Goal: Task Accomplishment & Management: Complete application form

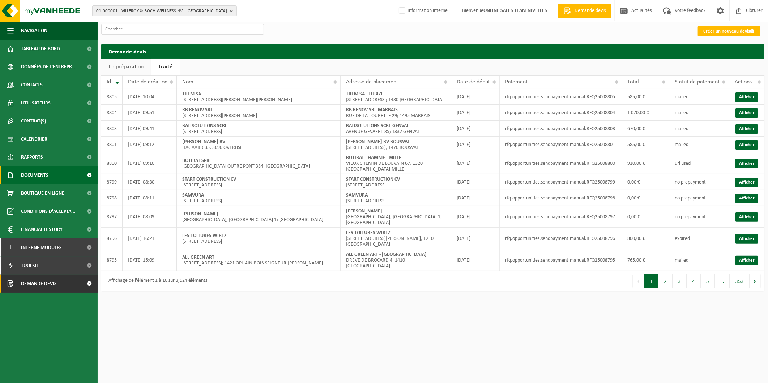
click at [70, 170] on link "Documents" at bounding box center [49, 175] width 98 height 18
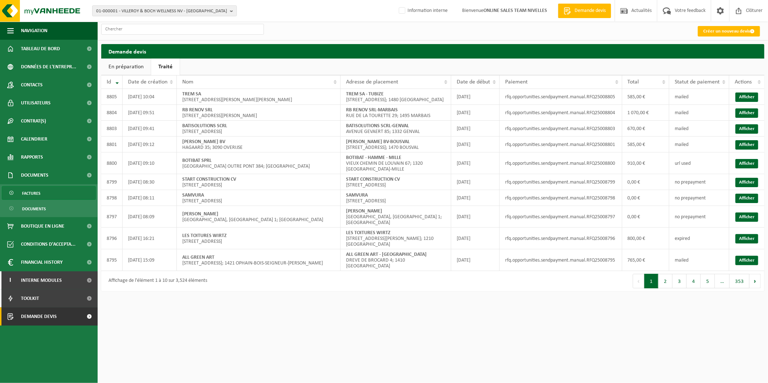
click at [43, 192] on link "Factures" at bounding box center [49, 193] width 94 height 14
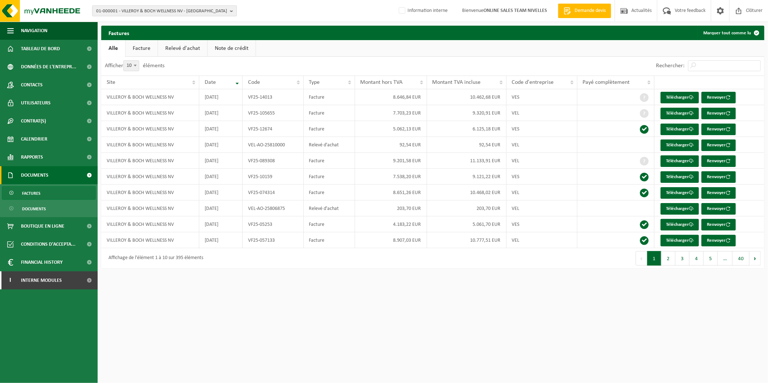
click at [185, 12] on span "01-000001 - VILLEROY & BOCH WELLNESS NV - [GEOGRAPHIC_DATA]" at bounding box center [161, 11] width 131 height 11
click at [163, 21] on input "text" at bounding box center [164, 22] width 141 height 9
click at [154, 22] on input "text" at bounding box center [164, 22] width 141 height 9
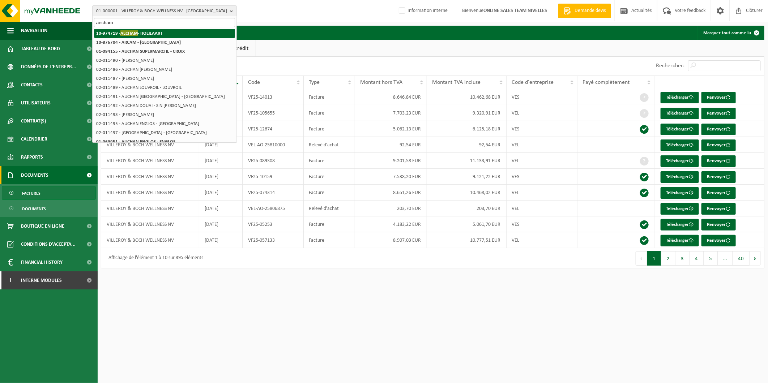
type input "aecham"
click at [158, 33] on strong "10-974719 - AECHAM - HOEILAART" at bounding box center [129, 32] width 66 height 5
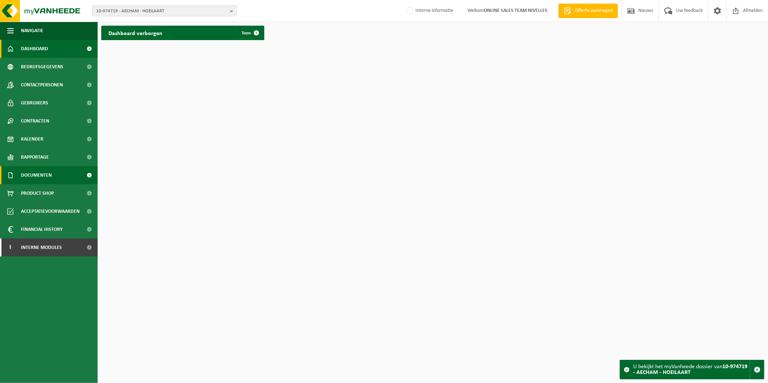
click at [48, 173] on span "Documenten" at bounding box center [36, 175] width 31 height 18
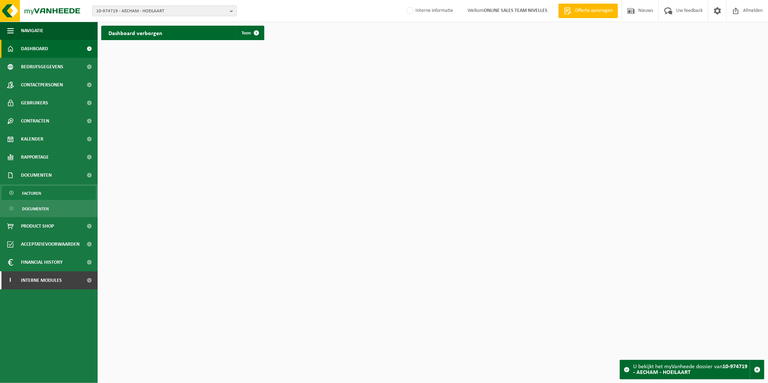
click at [48, 193] on link "Facturen" at bounding box center [49, 193] width 94 height 14
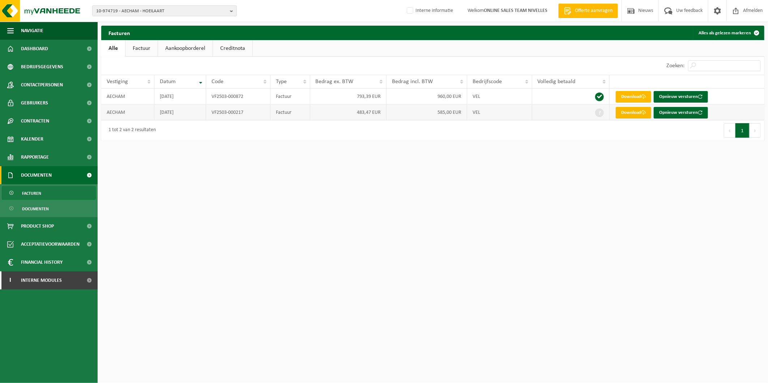
click at [628, 111] on link "Download" at bounding box center [633, 113] width 35 height 12
click at [630, 96] on link "Download" at bounding box center [633, 97] width 35 height 12
click at [51, 122] on link "Contracten" at bounding box center [49, 121] width 98 height 18
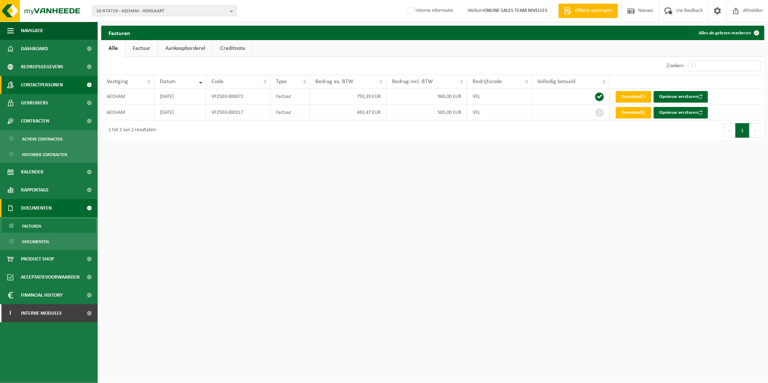
click at [47, 82] on span "Contactpersonen" at bounding box center [42, 85] width 42 height 18
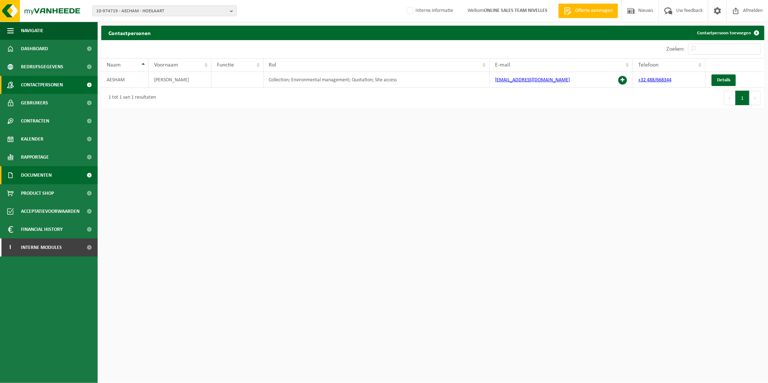
click at [56, 171] on link "Documenten" at bounding box center [49, 175] width 98 height 18
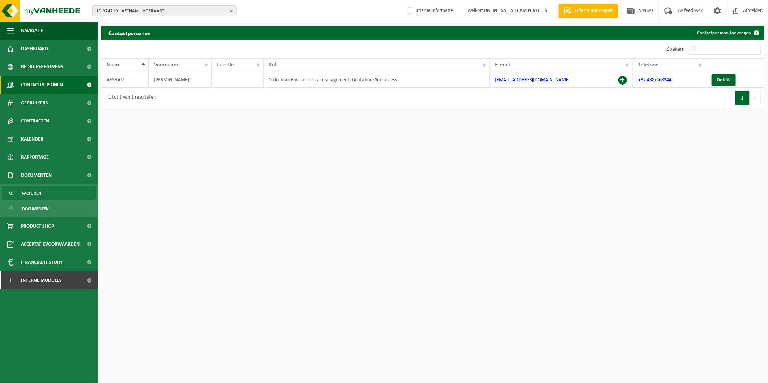
click at [51, 192] on link "Facturen" at bounding box center [49, 193] width 94 height 14
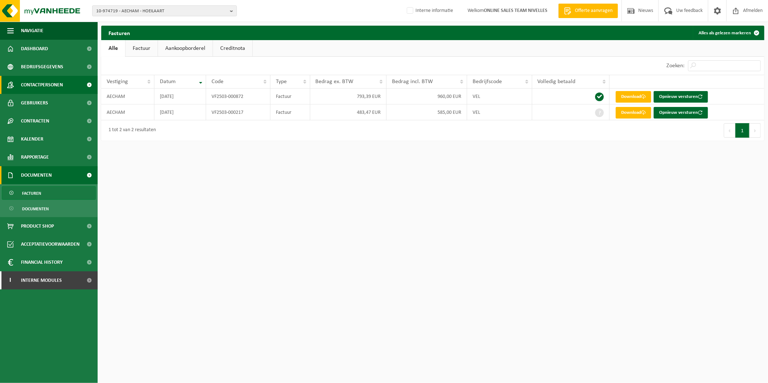
click at [53, 77] on span "Contactpersonen" at bounding box center [42, 85] width 42 height 18
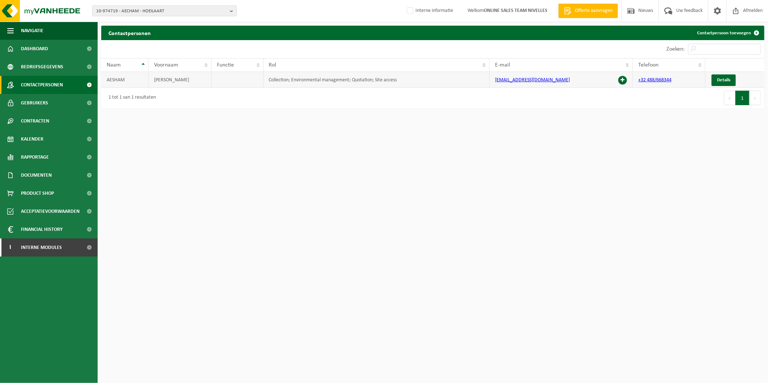
click at [715, 74] on td "Details" at bounding box center [734, 80] width 59 height 16
click at [720, 82] on span "Details" at bounding box center [723, 80] width 13 height 5
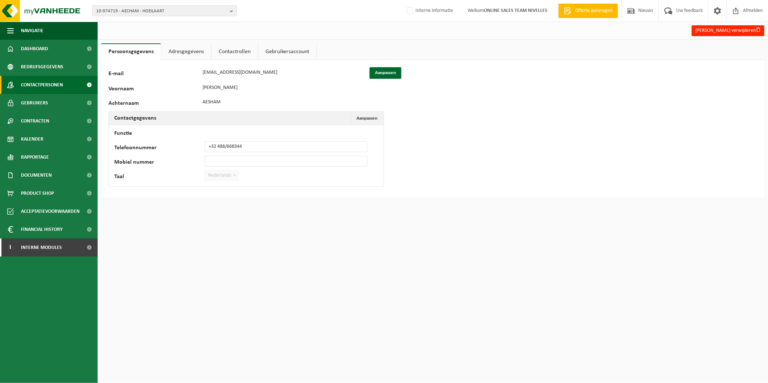
click at [43, 82] on span "Contactpersonen" at bounding box center [42, 85] width 42 height 18
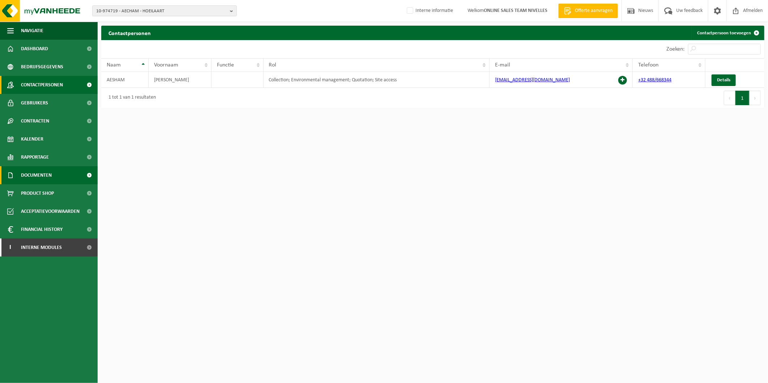
click at [41, 174] on span "Documenten" at bounding box center [36, 175] width 31 height 18
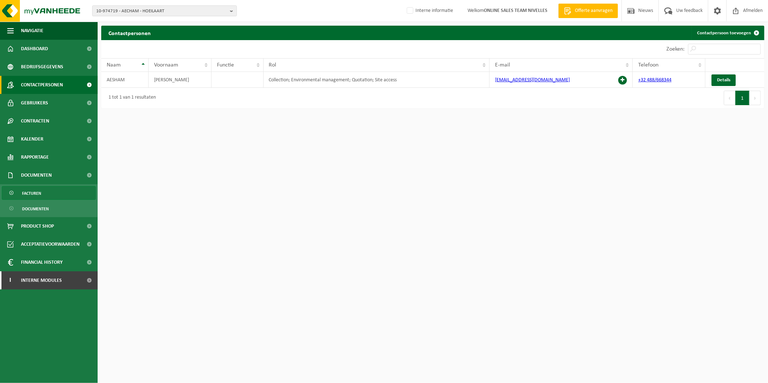
click at [44, 193] on link "Facturen" at bounding box center [49, 193] width 94 height 14
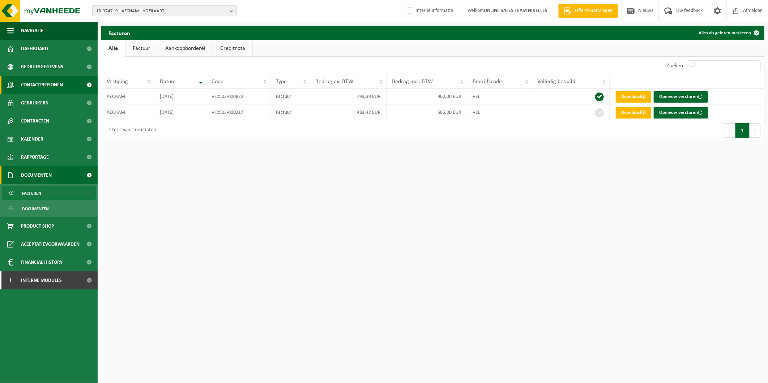
click at [41, 82] on span "Contactpersonen" at bounding box center [42, 85] width 42 height 18
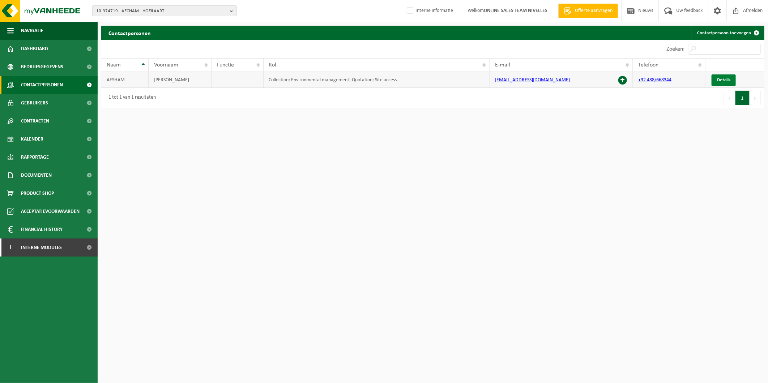
click at [724, 78] on span "Details" at bounding box center [723, 80] width 13 height 5
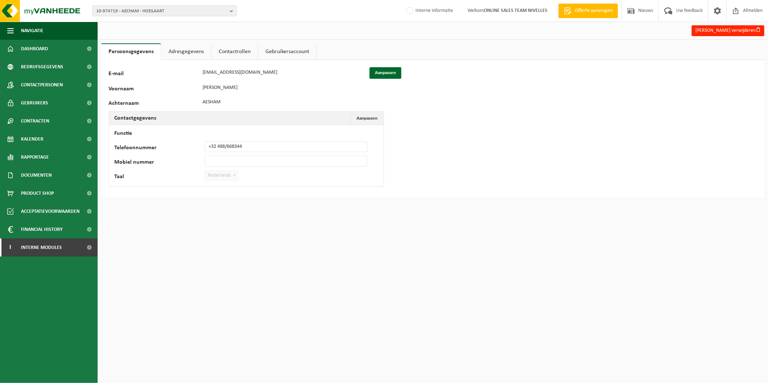
click at [181, 50] on link "Adresgegevens" at bounding box center [186, 51] width 50 height 17
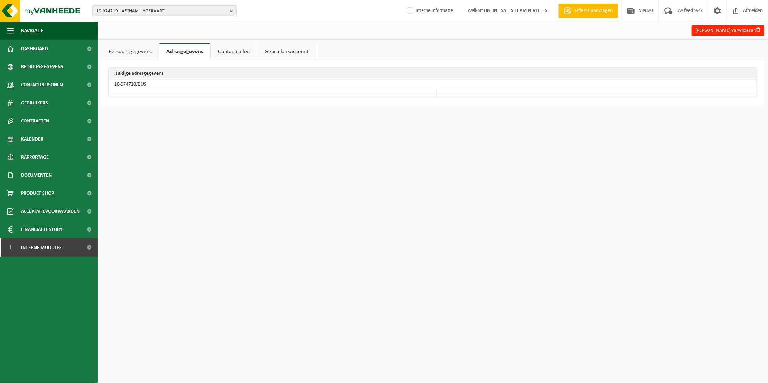
click at [230, 53] on link "Contactrollen" at bounding box center [234, 51] width 46 height 17
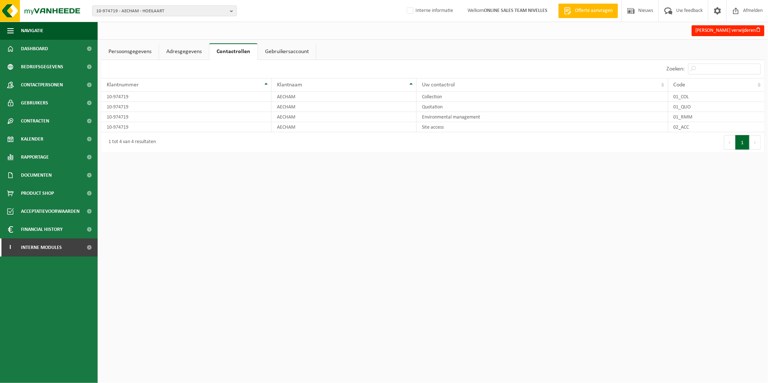
click at [291, 53] on link "Gebruikersaccount" at bounding box center [287, 51] width 58 height 17
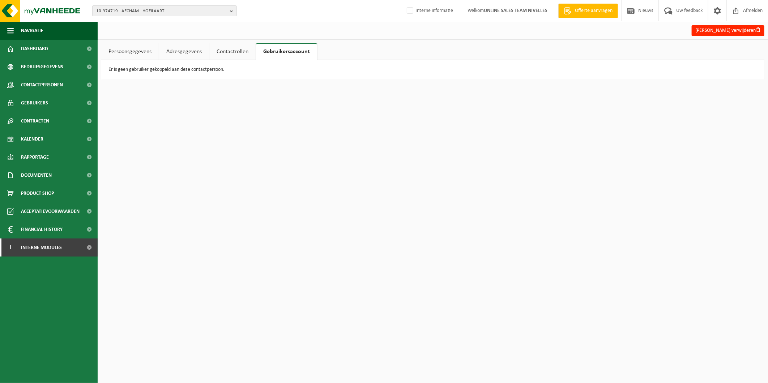
click at [125, 48] on link "Persoonsgegevens" at bounding box center [129, 51] width 57 height 17
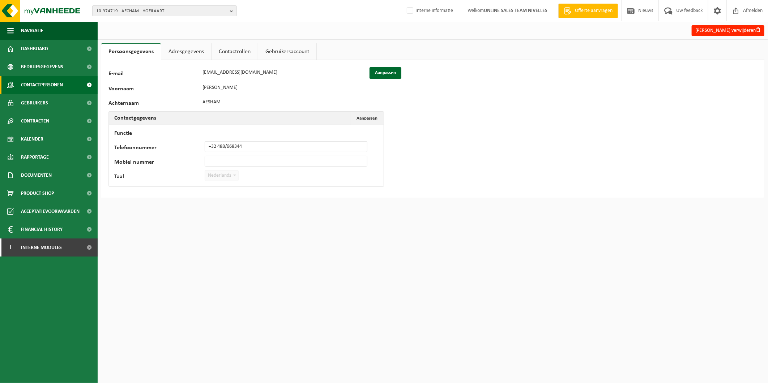
click at [22, 85] on span "Contactpersonen" at bounding box center [42, 85] width 42 height 18
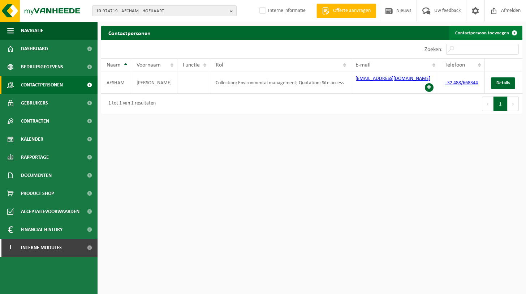
click at [483, 31] on link "Contactpersoon toevoegen" at bounding box center [486, 33] width 72 height 14
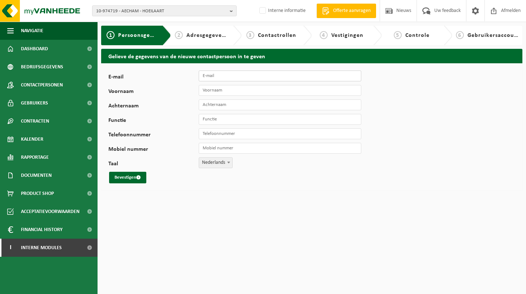
click at [238, 74] on input "E-mail" at bounding box center [280, 75] width 163 height 11
click at [228, 80] on input "E-mail" at bounding box center [280, 75] width 163 height 11
paste input "Wail Motaki <wailmotaki@icloud.com>"
drag, startPoint x: 228, startPoint y: 75, endPoint x: 168, endPoint y: 83, distance: 60.5
click at [168, 83] on div "E-mail Wail Motaki <wailmotaki@icloud.com> Voornaam Achternaam Functie Telefoon…" at bounding box center [225, 126] width 235 height 113
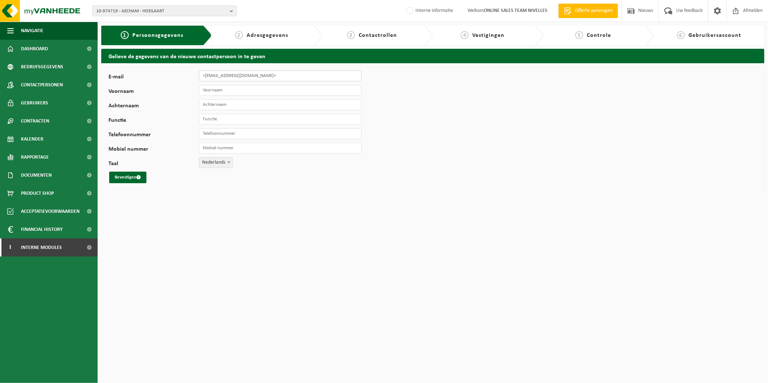
drag, startPoint x: 204, startPoint y: 75, endPoint x: 219, endPoint y: 79, distance: 15.0
click at [208, 77] on input "<wailmotaki@icloud.com>" at bounding box center [280, 75] width 163 height 11
click at [270, 78] on input "wailmotaki@icloud.com>" at bounding box center [280, 75] width 163 height 11
type input "wailmotaki@icloud.com"
click at [229, 91] on input "Voornaam" at bounding box center [280, 90] width 163 height 11
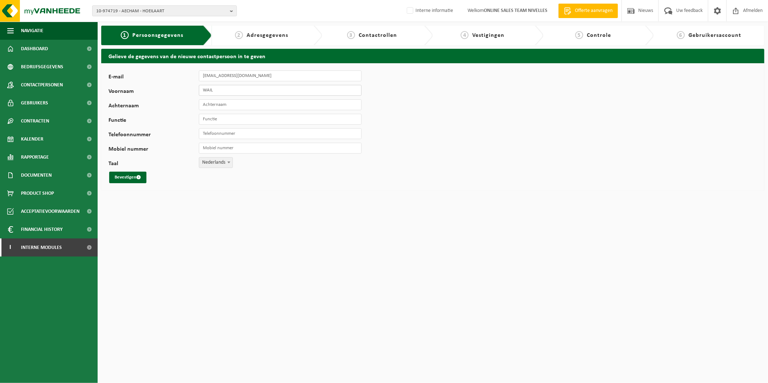
type input "WAIL"
type input "MOTAKI"
click at [233, 132] on input "Telefoonnummer" at bounding box center [280, 133] width 163 height 11
click at [526, 183] on div "E-mail wailmotaki@icloud.com Voornaam WAIL Achternaam MOTAKI Functie Telefoonnu…" at bounding box center [432, 126] width 663 height 127
click at [213, 134] on input "Telefoonnummer" at bounding box center [280, 133] width 163 height 11
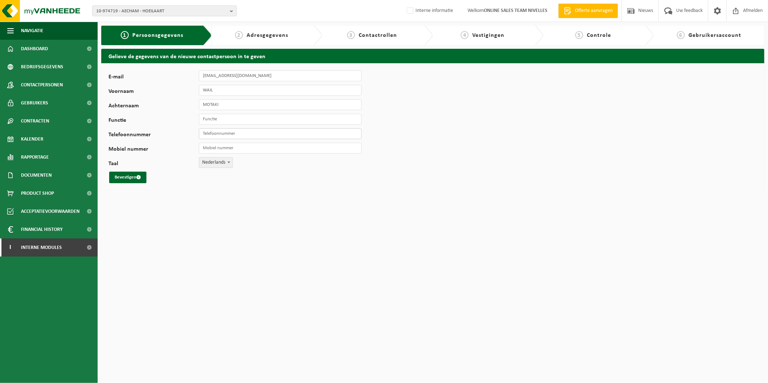
paste input "491870938"
type input "[PHONE_NUMBER]"
click at [223, 149] on input "Mobiel nummer" at bounding box center [280, 148] width 163 height 11
paste input "491870938"
type input "[PHONE_NUMBER]"
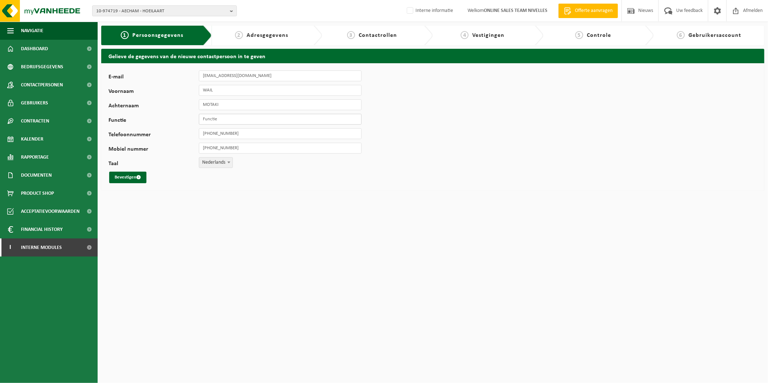
click at [223, 117] on input "Functie" at bounding box center [280, 119] width 163 height 11
click at [218, 164] on span "Nederlands" at bounding box center [215, 163] width 33 height 10
select select "1"
click at [135, 178] on button "Bevestigen" at bounding box center [127, 178] width 37 height 12
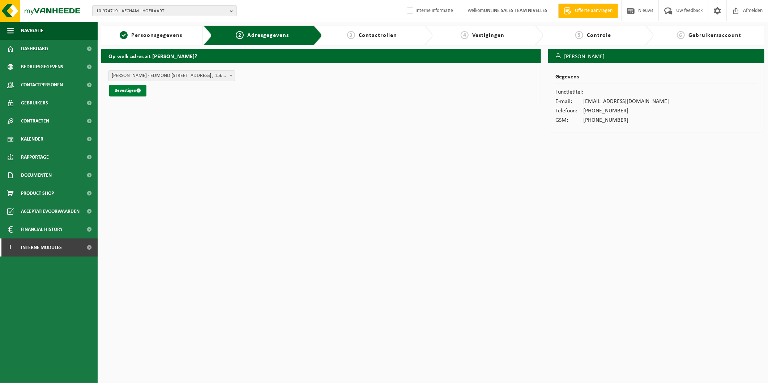
click at [135, 90] on button "Bevestigen" at bounding box center [127, 91] width 37 height 12
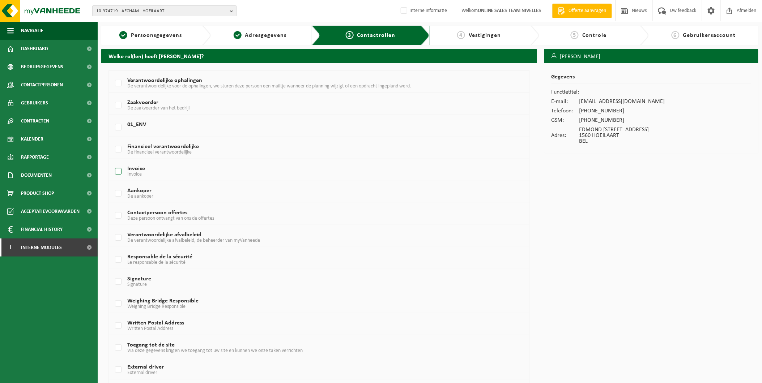
click at [117, 171] on label "Invoice Invoice" at bounding box center [301, 171] width 375 height 11
click at [112, 163] on input "Invoice Invoice" at bounding box center [112, 162] width 0 height 0
checkbox input "true"
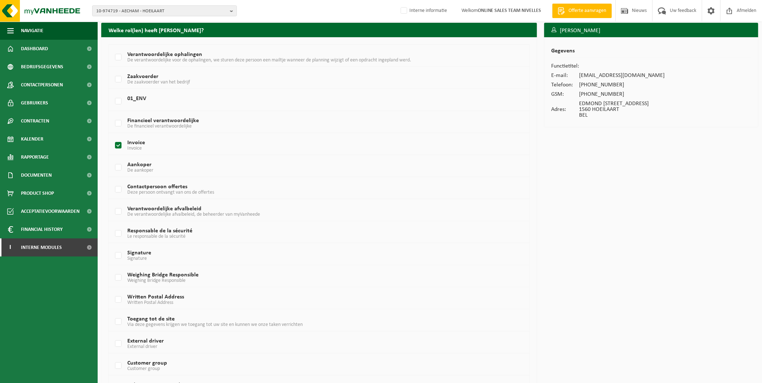
scroll to position [40, 0]
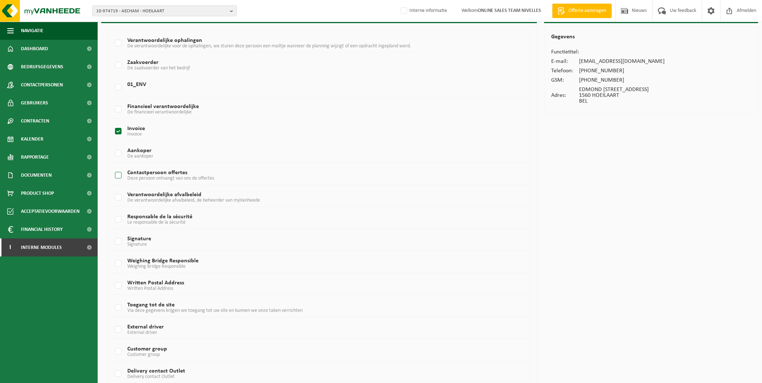
click at [117, 175] on label "Contactpersoon offertes Deze persoon ontvangt van ons de offertes" at bounding box center [301, 175] width 375 height 11
click at [112, 167] on input "Contactpersoon offertes Deze persoon ontvangt van ons de offertes" at bounding box center [112, 166] width 0 height 0
checkbox input "true"
click at [125, 150] on label "Aankoper De aankoper" at bounding box center [301, 153] width 375 height 11
click at [112, 145] on input "Aankoper De aankoper" at bounding box center [112, 144] width 0 height 0
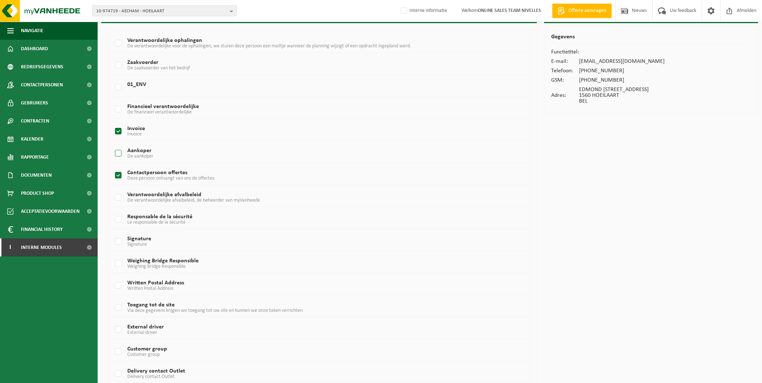
checkbox input "true"
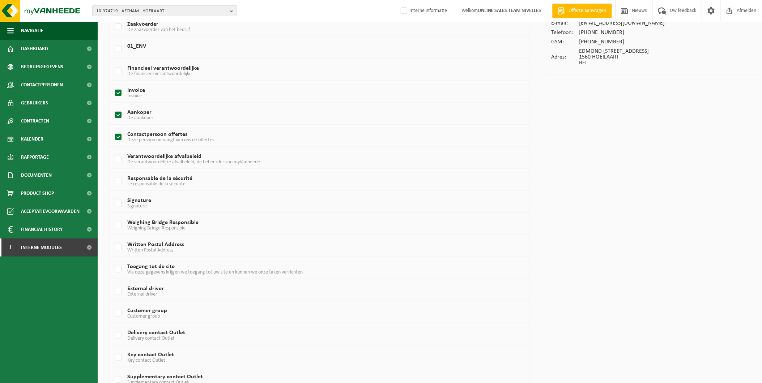
scroll to position [0, 0]
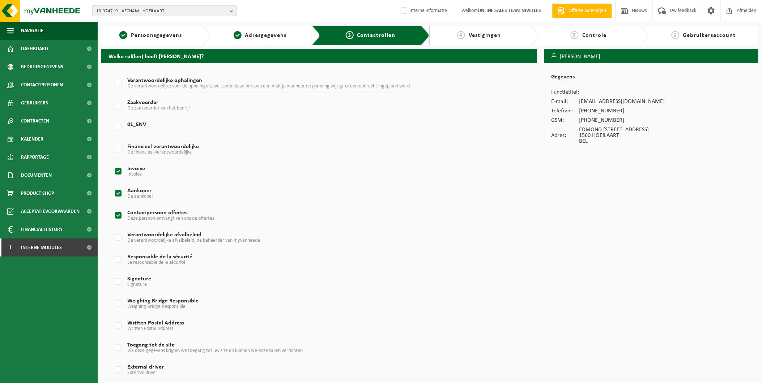
click at [119, 214] on label "Contactpersoon offertes Deze persoon ontvangt van ons de offertes" at bounding box center [301, 215] width 375 height 11
click at [112, 207] on input "Contactpersoon offertes Deze persoon ontvangt van ons de offertes" at bounding box center [112, 206] width 0 height 0
checkbox input "false"
click at [114, 193] on label "Aankoper De aankoper" at bounding box center [301, 193] width 375 height 11
click at [112, 185] on input "Aankoper De aankoper" at bounding box center [112, 184] width 0 height 0
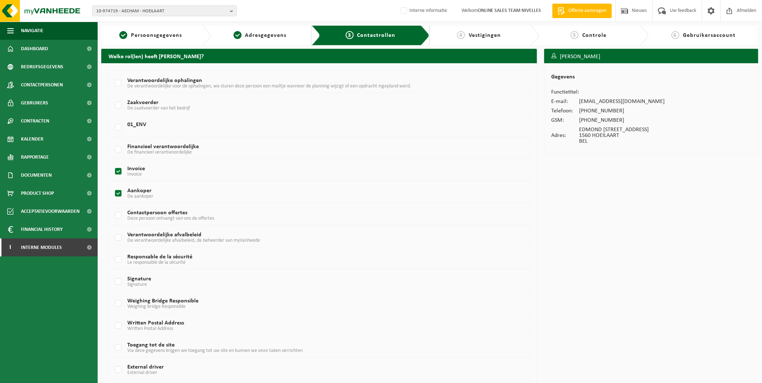
checkbox input "false"
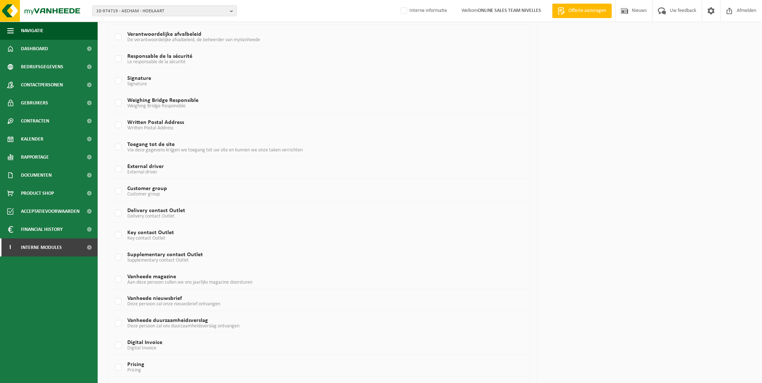
scroll to position [336, 0]
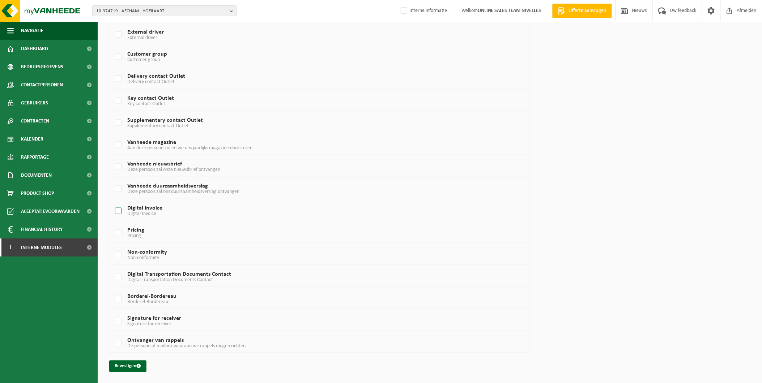
click at [135, 208] on label "Digital Invoice Digital Invoice" at bounding box center [301, 211] width 375 height 11
click at [112, 202] on input "Digital Invoice Digital Invoice" at bounding box center [112, 202] width 0 height 0
checkbox input "true"
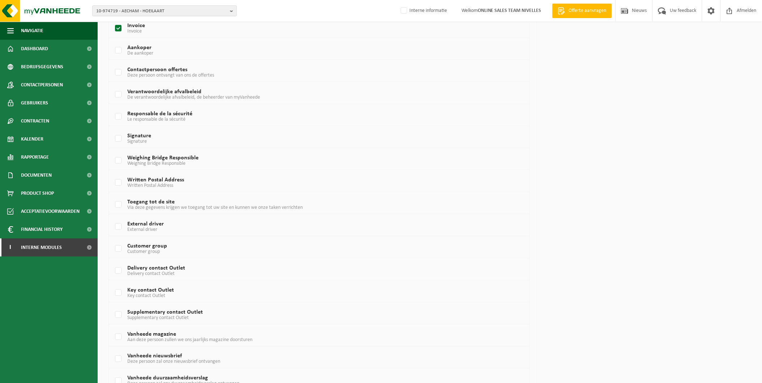
scroll to position [55, 0]
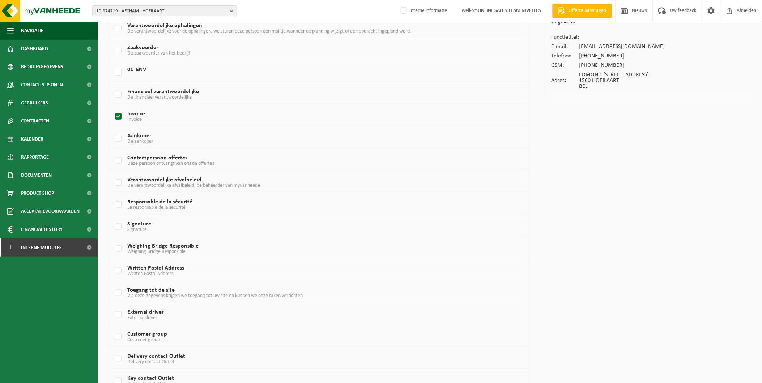
click at [118, 116] on label "Invoice Invoice" at bounding box center [301, 116] width 375 height 11
click at [112, 108] on input "Invoice Invoice" at bounding box center [112, 107] width 0 height 0
checkbox input "false"
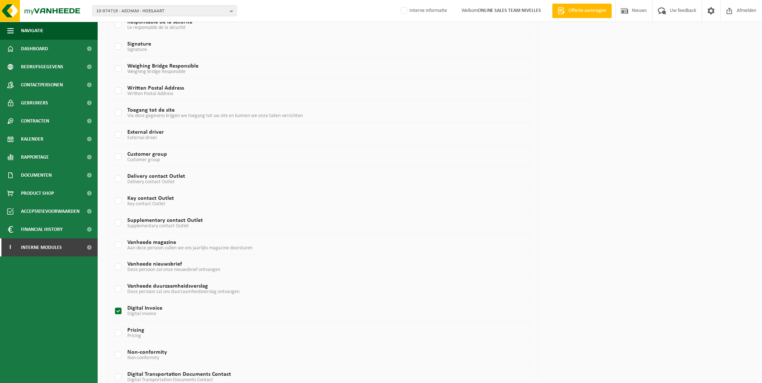
scroll to position [336, 0]
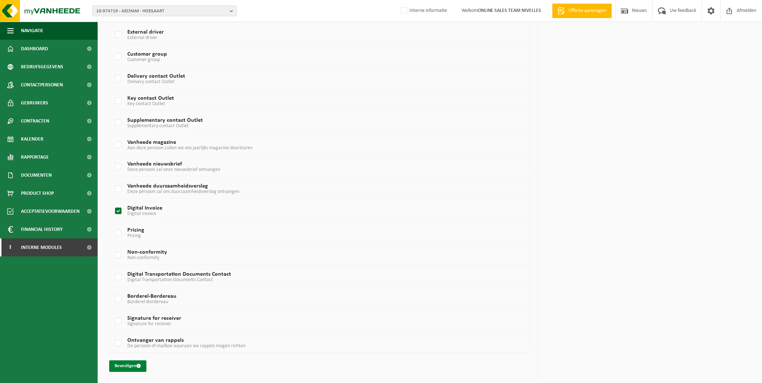
click at [121, 365] on button "Bevestigen" at bounding box center [127, 367] width 37 height 12
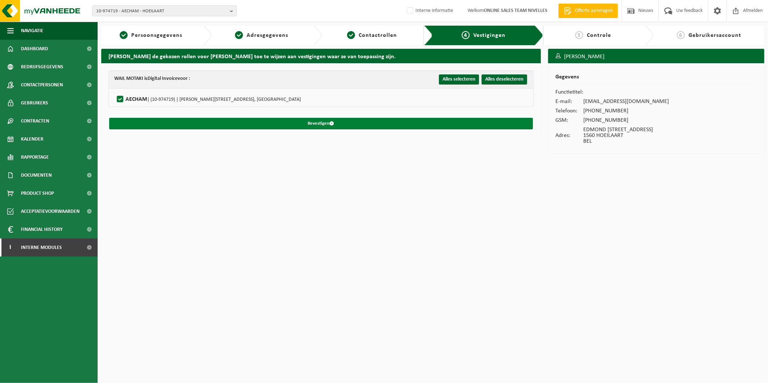
click at [329, 123] on button "Bevestigen" at bounding box center [321, 124] width 424 height 12
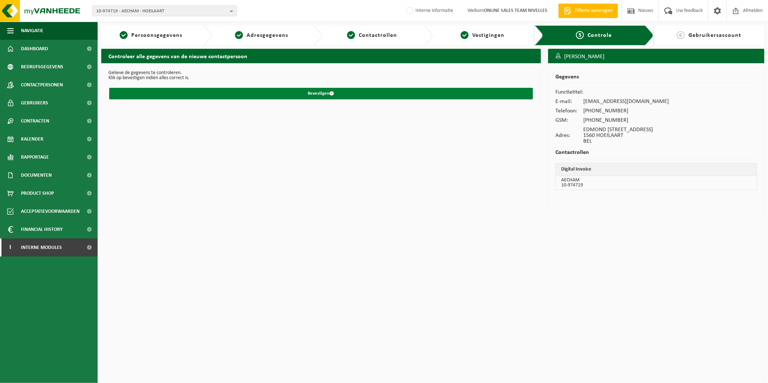
click at [328, 89] on button "Bevestigen" at bounding box center [321, 94] width 424 height 12
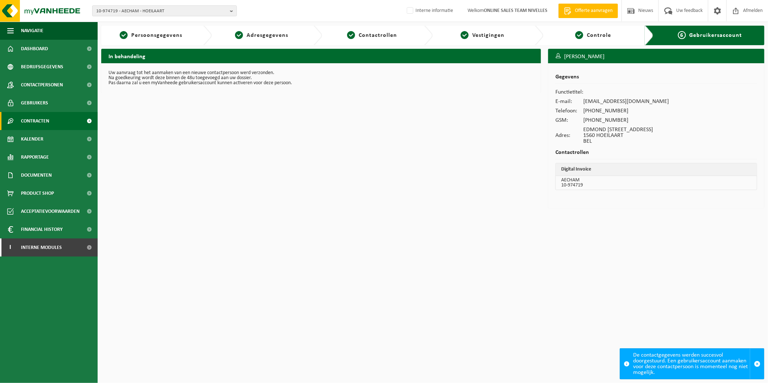
click at [38, 122] on span "Contracten" at bounding box center [35, 121] width 28 height 18
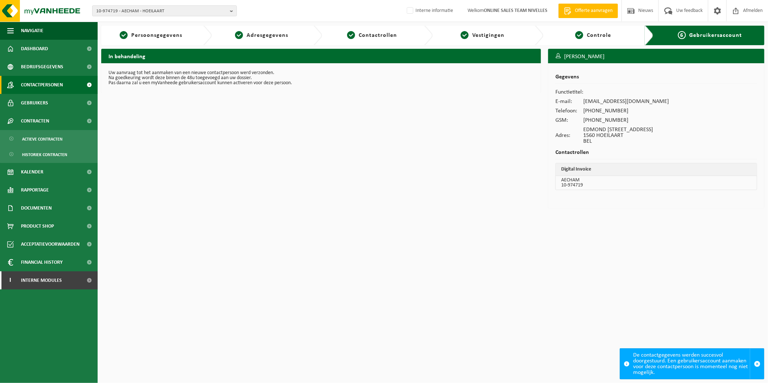
click at [34, 80] on span "Contactpersonen" at bounding box center [42, 85] width 42 height 18
